Goal: Task Accomplishment & Management: Use online tool/utility

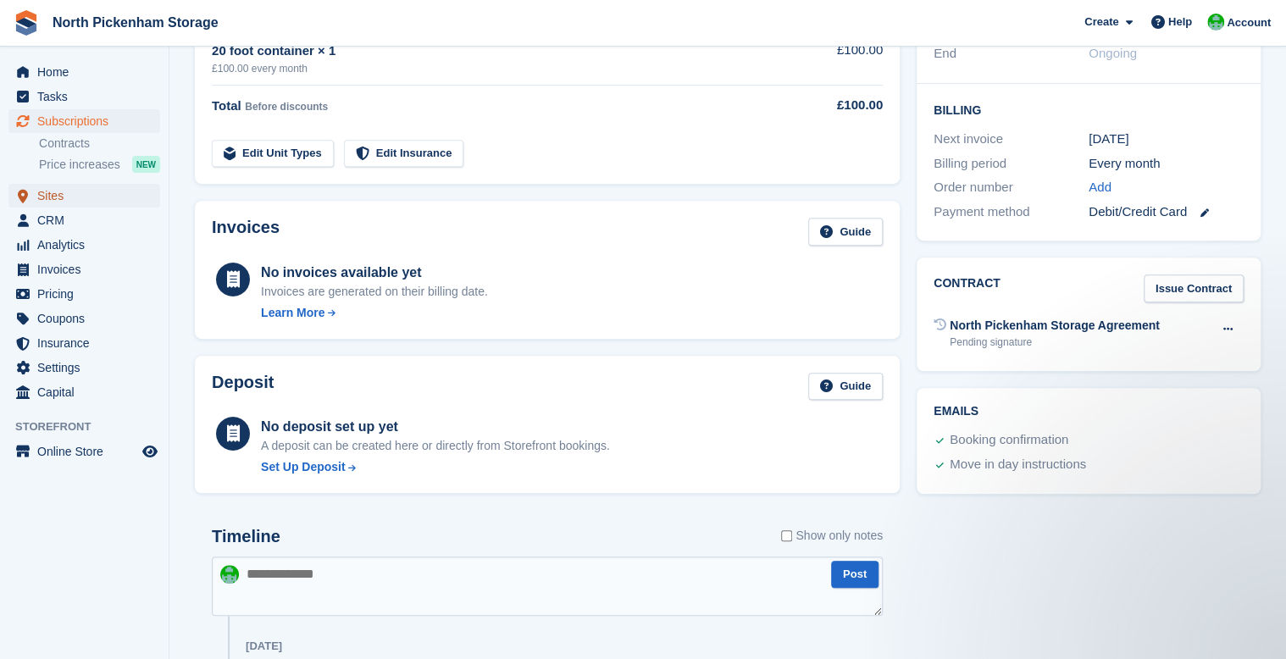
click at [64, 200] on span "Sites" at bounding box center [88, 196] width 102 height 24
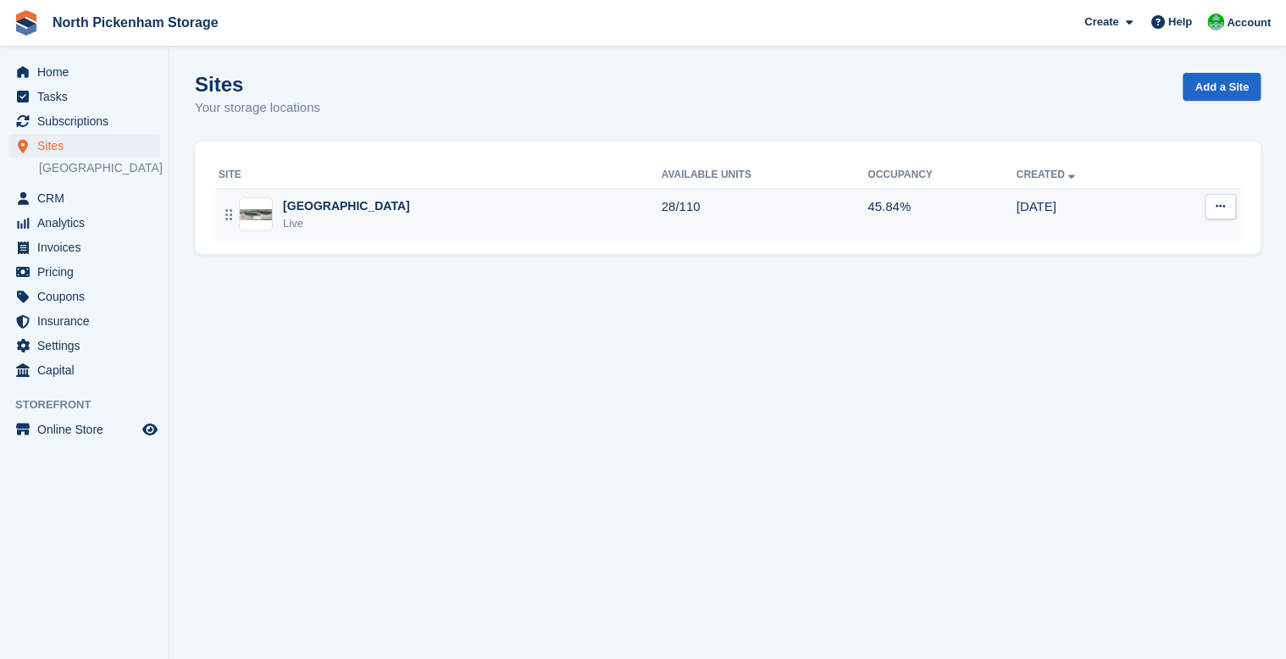
click at [276, 203] on div "North Pickenham Live" at bounding box center [440, 214] width 443 height 35
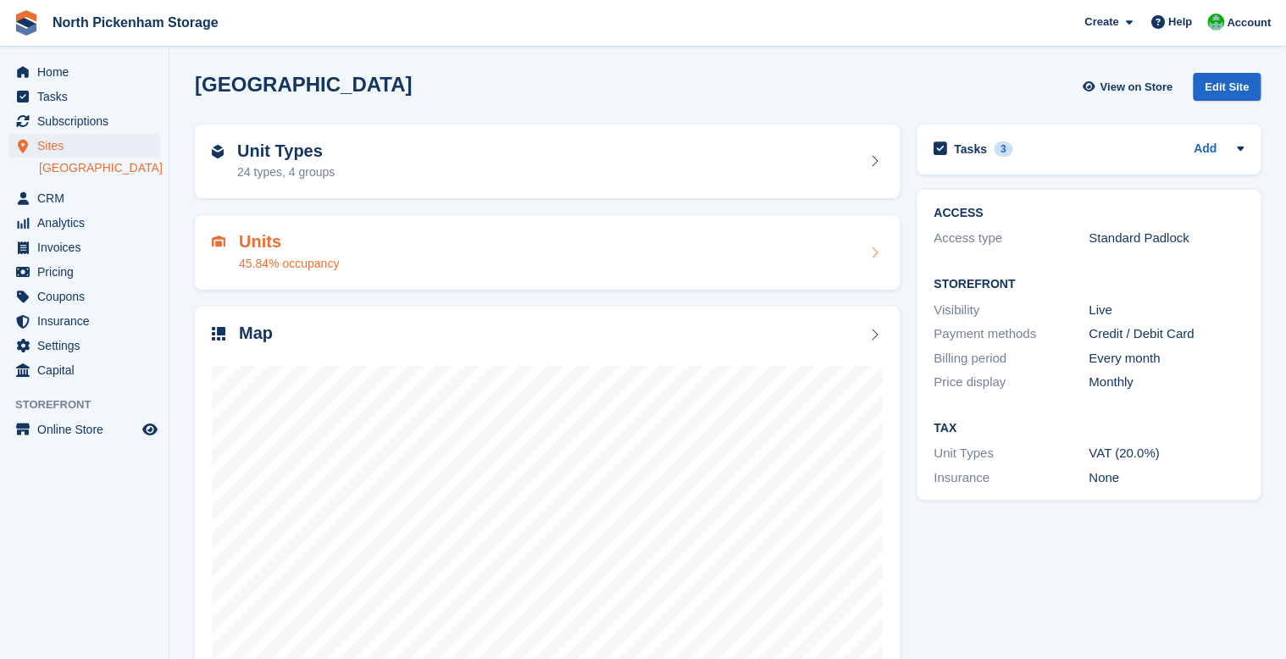
click at [293, 252] on div "Units 45.84% occupancy" at bounding box center [289, 252] width 100 height 41
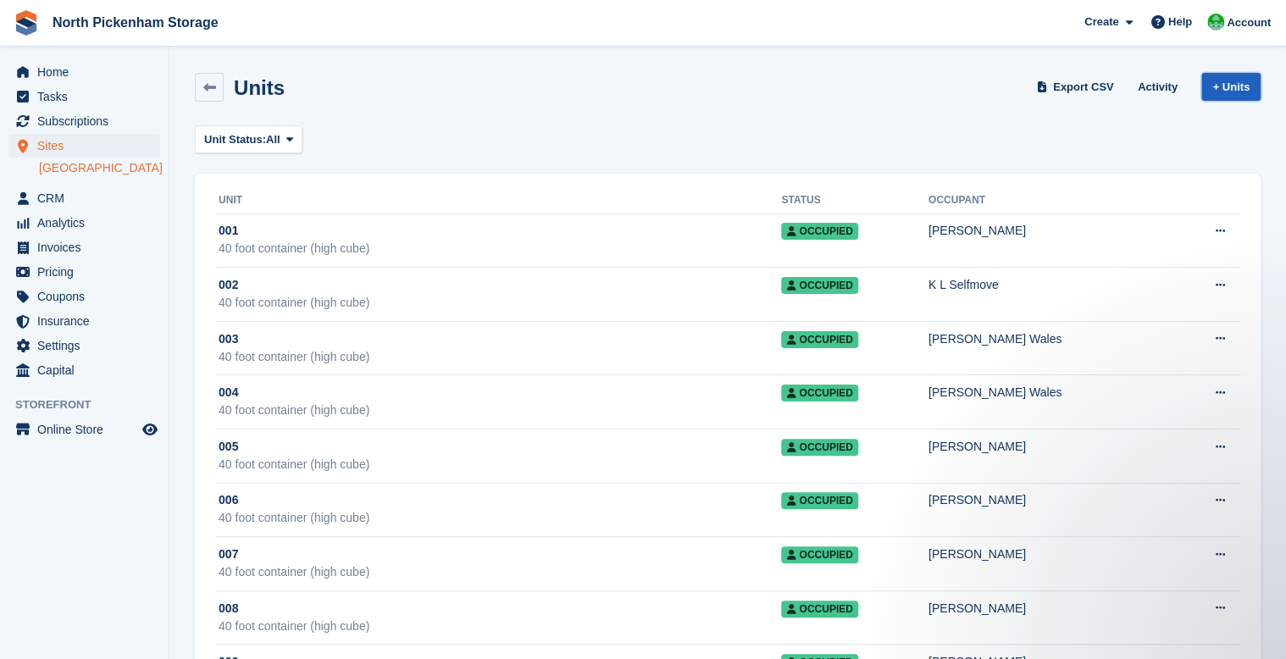
click at [1236, 92] on link "+ Units" at bounding box center [1230, 87] width 59 height 28
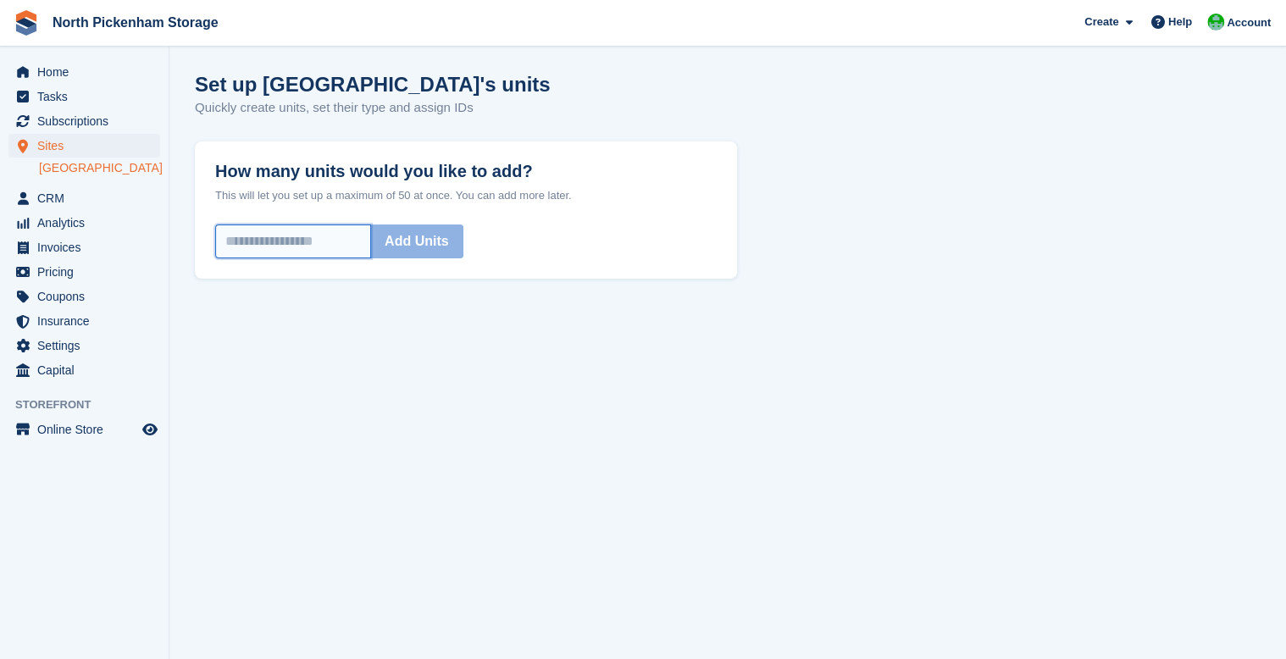
click at [234, 244] on input "How many units would you like to add?" at bounding box center [293, 241] width 156 height 34
type input "*"
click at [427, 241] on button "Add Units" at bounding box center [416, 241] width 93 height 34
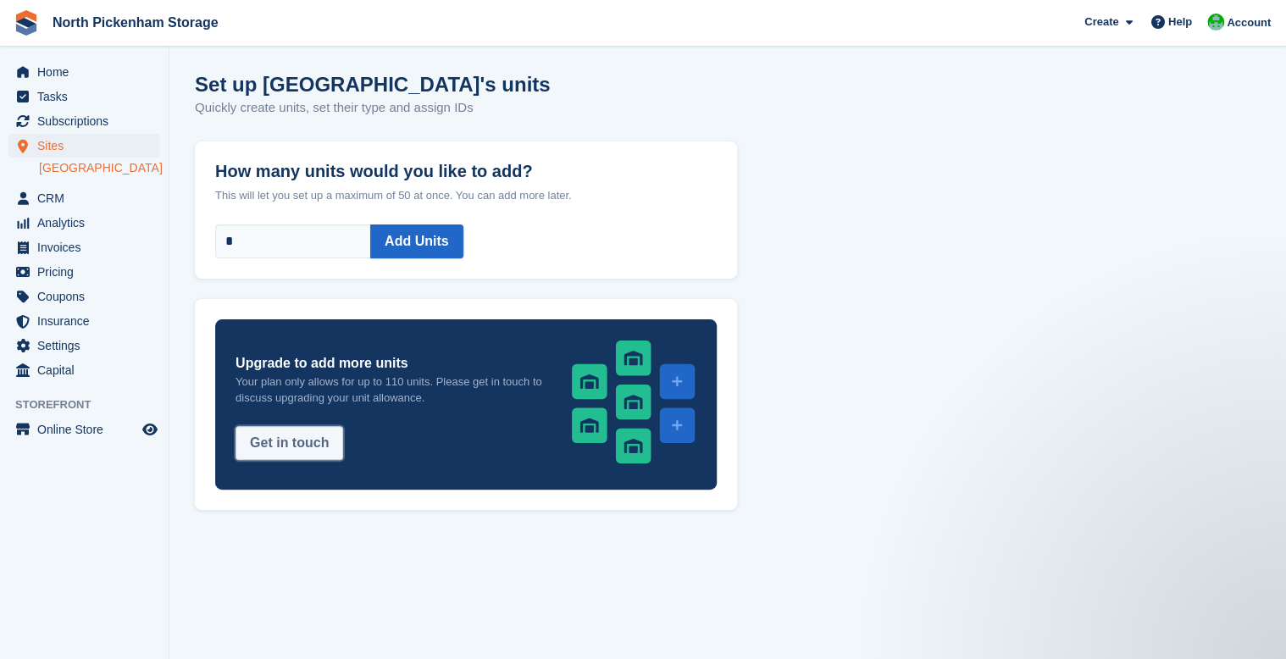
click at [278, 447] on button "Get in touch" at bounding box center [289, 443] width 108 height 34
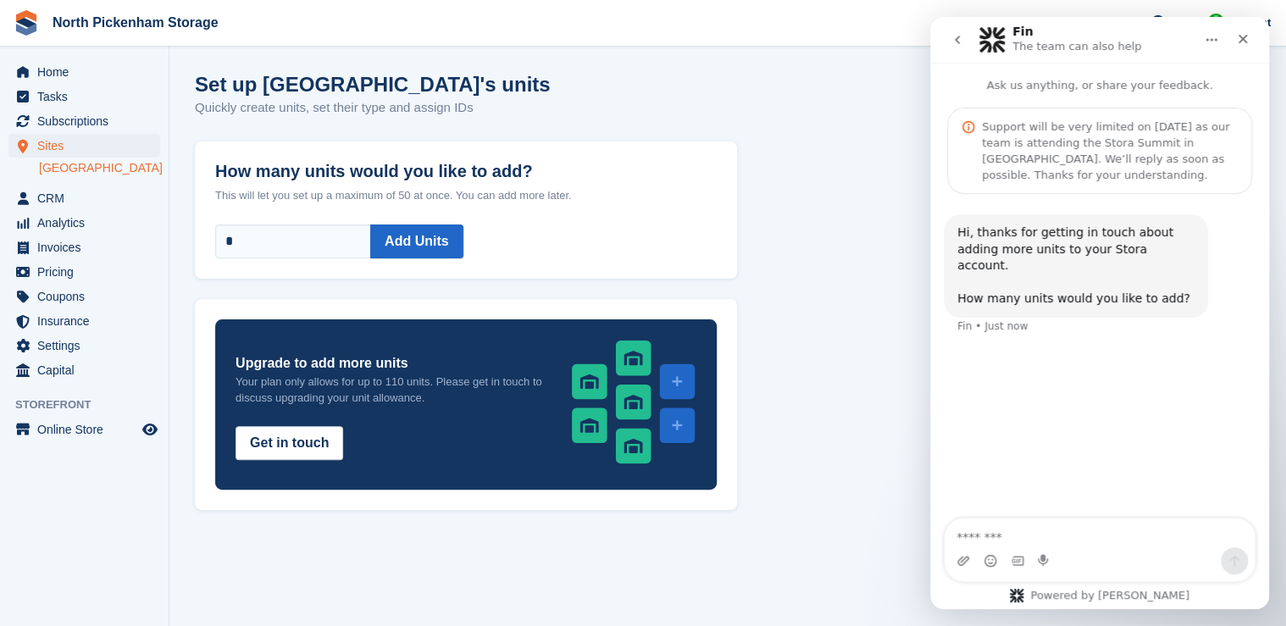
click at [1055, 531] on textarea "Message…" at bounding box center [1099, 532] width 310 height 29
type textarea "***"
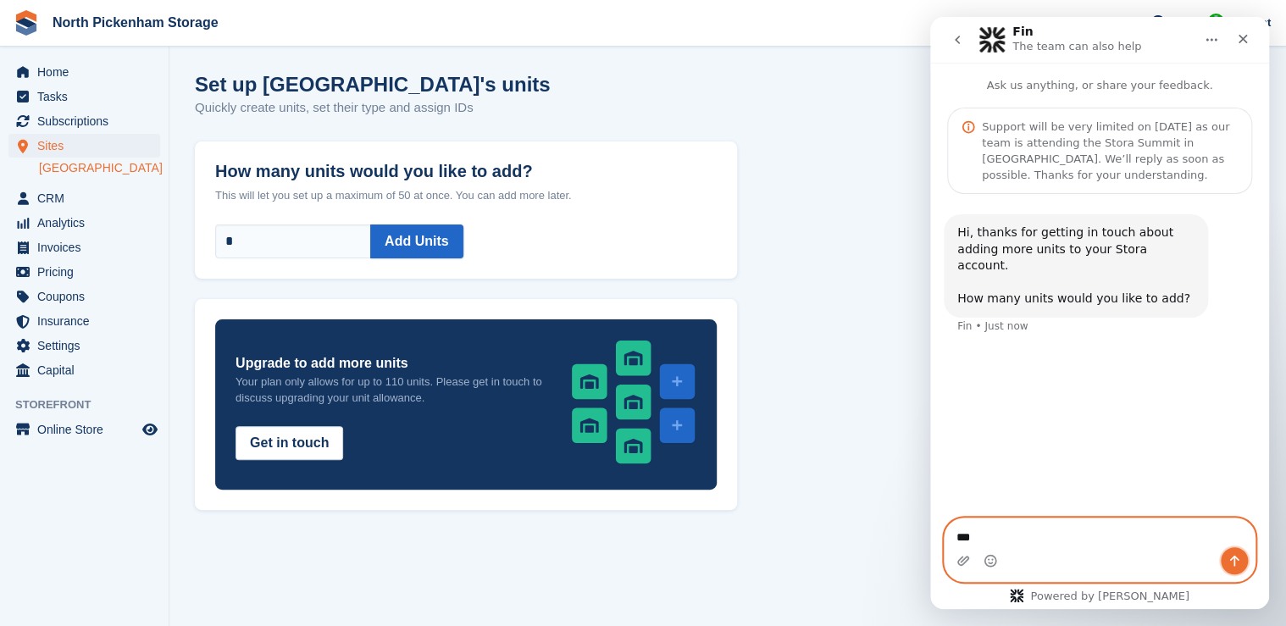
click at [1228, 559] on icon "Send a message…" at bounding box center [1234, 561] width 14 height 14
